Goal: Find specific page/section: Find specific page/section

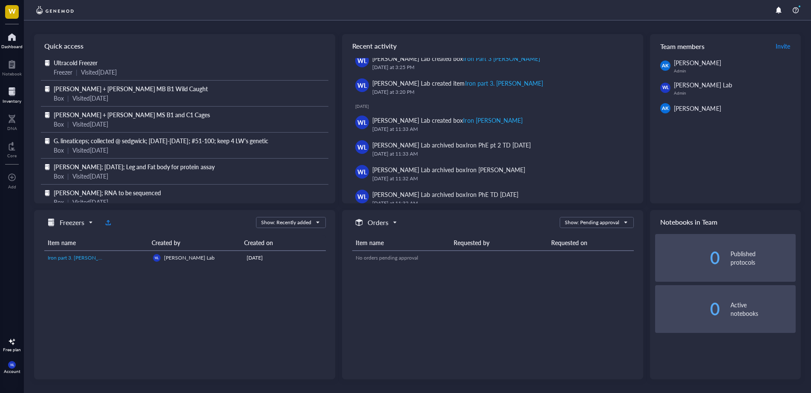
click at [9, 93] on div at bounding box center [12, 92] width 19 height 14
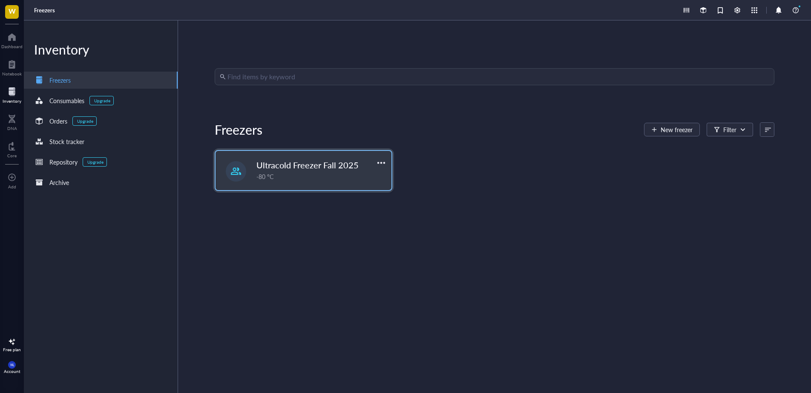
click at [321, 172] on div "-80 °C" at bounding box center [321, 176] width 130 height 9
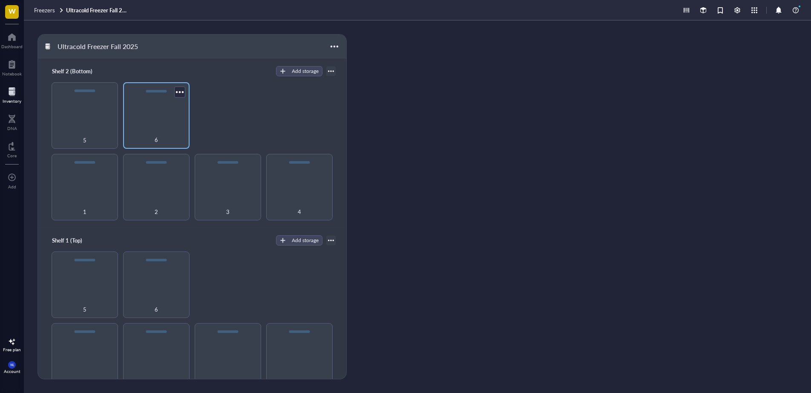
click at [172, 124] on div "6" at bounding box center [156, 115] width 66 height 66
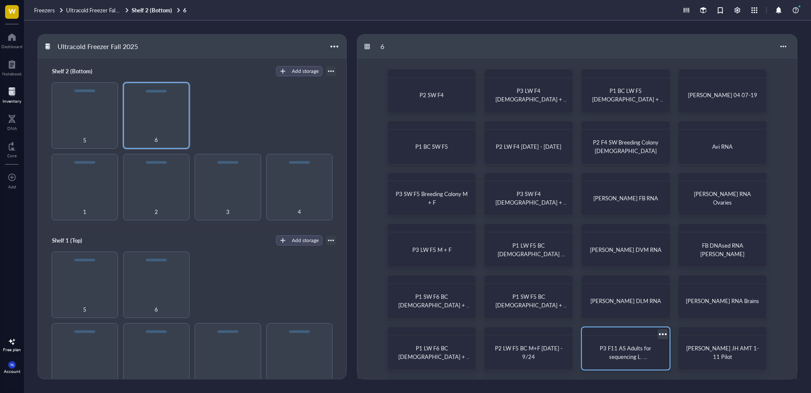
click at [626, 350] on span "P3 F11 AS Adults for sequencing L. Martins LW Line 8/15/2025" at bounding box center [625, 361] width 57 height 34
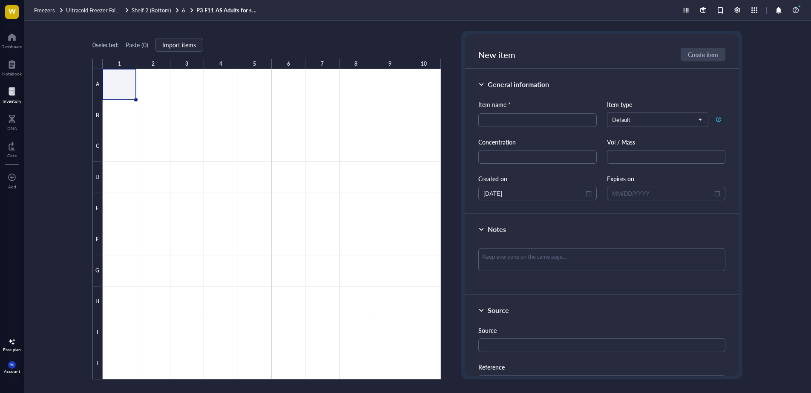
click at [231, 9] on link "P3 F11 AS Adults for sequencing L. Martins LW Line 8/15/2025" at bounding box center [228, 10] width 64 height 8
click at [231, 8] on link "P3 F11 AS Adults for sequencing L. Martins LW Line 8/15/2025" at bounding box center [228, 10] width 64 height 8
click at [232, 9] on link "P3 F11 AS Adults for sequencing L. Martins LW Line 8/15/2025" at bounding box center [228, 10] width 64 height 8
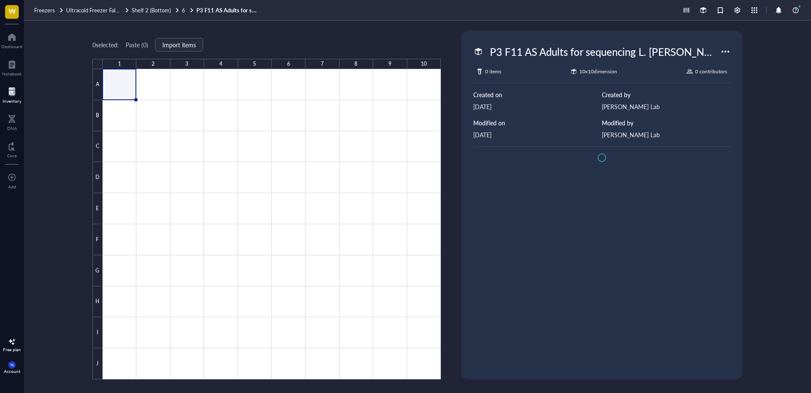
click at [232, 9] on link "P3 F11 AS Adults for sequencing L. Martins LW Line 8/15/2025" at bounding box center [228, 10] width 64 height 8
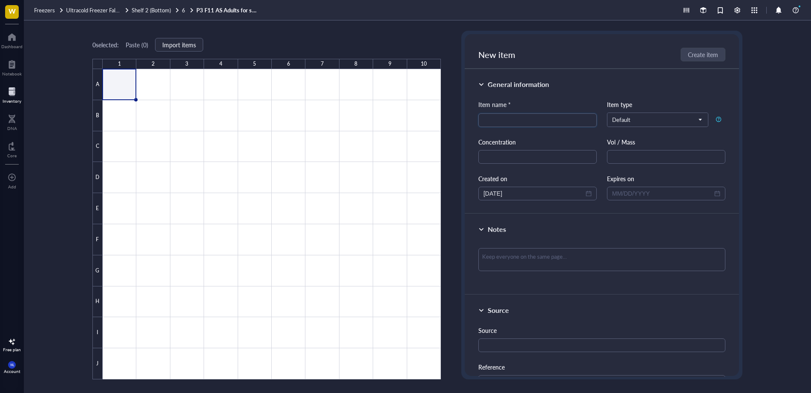
click at [232, 9] on link "P3 F11 AS Adults for sequencing L. Martins LW Line 8/15/2025" at bounding box center [228, 10] width 64 height 8
click at [189, 10] on div at bounding box center [192, 10] width 6 height 6
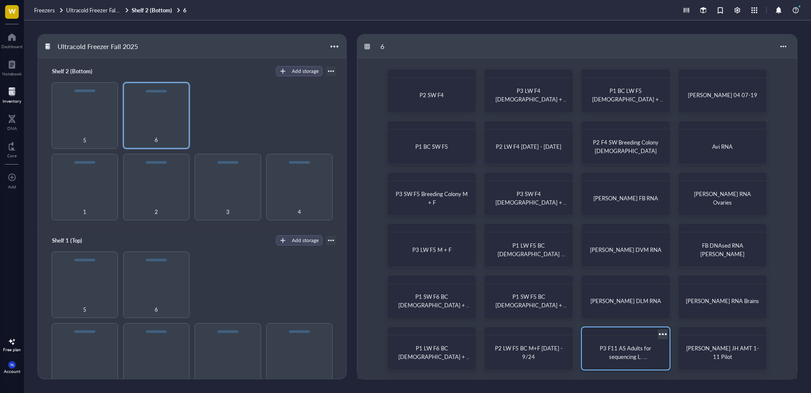
click at [660, 333] on div at bounding box center [662, 333] width 12 height 12
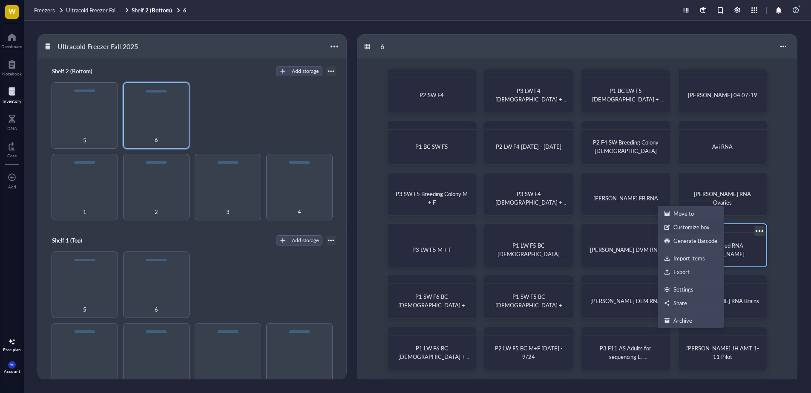
click at [701, 226] on div "Customize box" at bounding box center [691, 227] width 36 height 8
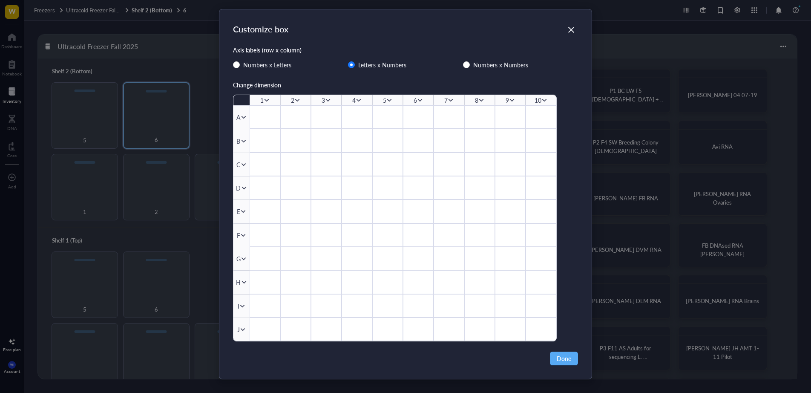
scroll to position [5, 0]
click at [571, 30] on icon "Close" at bounding box center [571, 30] width 8 height 8
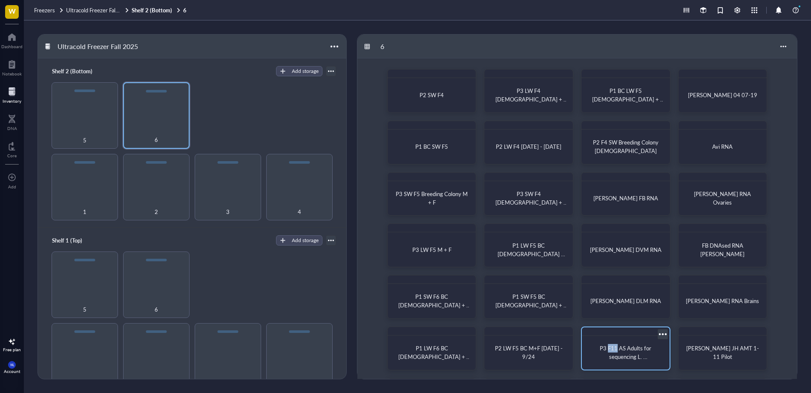
click at [613, 345] on span "P3 F11 AS Adults for sequencing L. Martins LW Line 8/15/2025" at bounding box center [625, 361] width 57 height 34
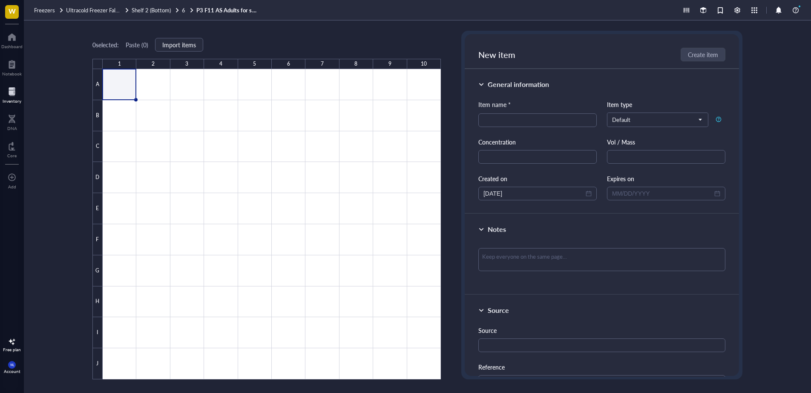
click at [218, 11] on link "P3 F11 AS Adults for sequencing L. Martins LW Line 8/15/2025" at bounding box center [228, 10] width 64 height 8
click at [218, 11] on div "Freezers Ultracold Freezer Fall 2025 Shelf 2 (Bottom) 6 P3 F11 AS Adults for se…" at bounding box center [417, 10] width 787 height 20
click at [243, 11] on link "P3 F11 AS Adults for sequencing L. Martins LW Line 8/15/2025" at bounding box center [228, 10] width 64 height 8
click at [233, 10] on link "P3 F11 AS Adults for sequencing L. Martins LW Line 8/15/2025" at bounding box center [228, 10] width 64 height 8
click at [232, 10] on link "P3 F11 AS Adults for sequencing L. Martins LW Line 8/15/2025" at bounding box center [228, 10] width 64 height 8
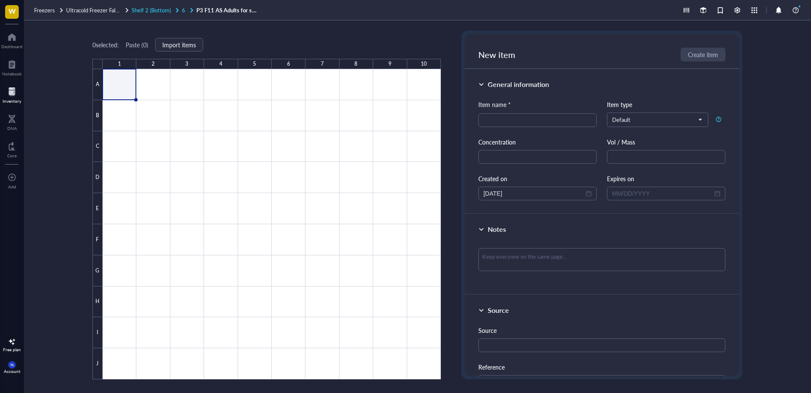
click at [191, 9] on div at bounding box center [192, 10] width 6 height 6
